Goal: Find specific page/section: Find specific page/section

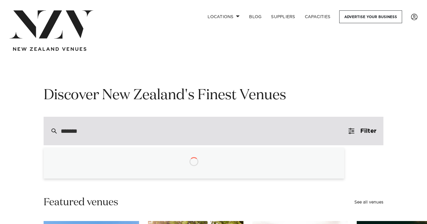
type input "********"
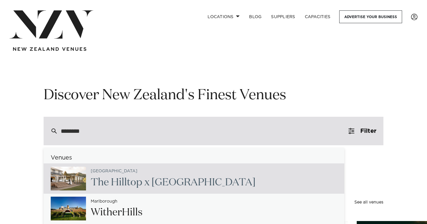
click at [158, 185] on h2 "The Hill top x [GEOGRAPHIC_DATA]" at bounding box center [173, 182] width 165 height 13
type input "**********"
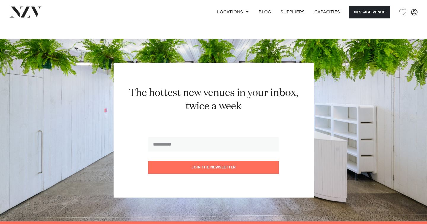
scroll to position [841, 0]
